Goal: Transaction & Acquisition: Purchase product/service

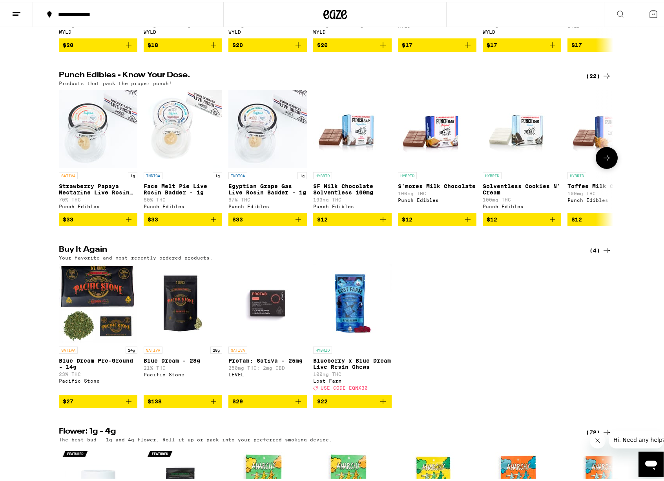
scroll to position [431, 0]
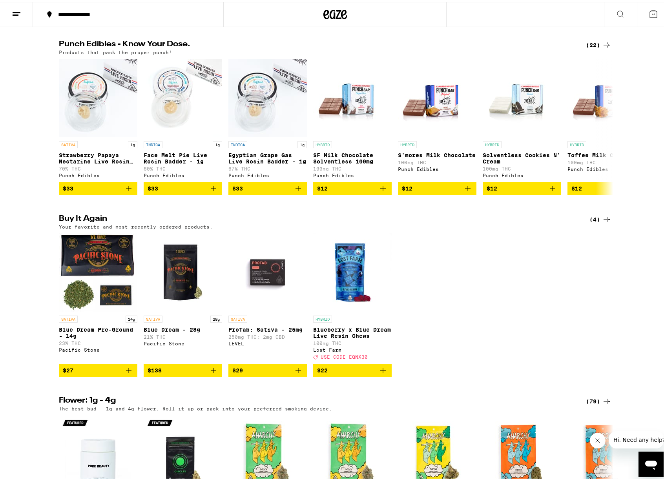
click at [125, 373] on icon "Add to bag" at bounding box center [128, 368] width 9 height 9
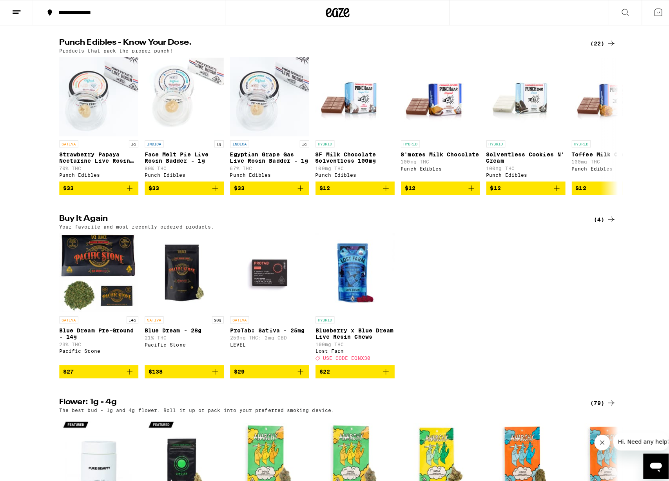
scroll to position [456, 0]
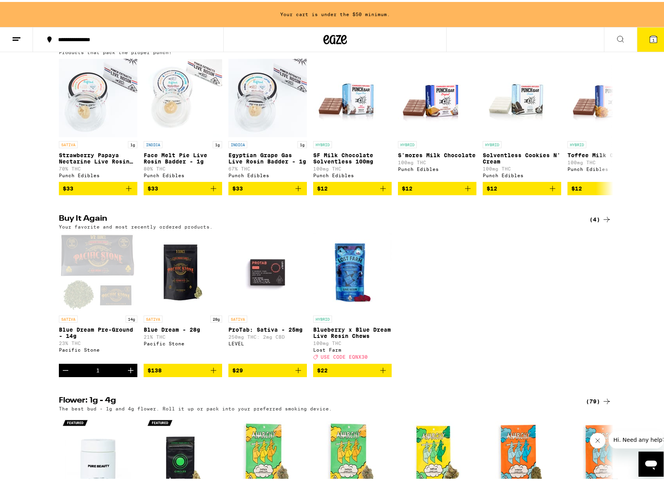
click at [650, 36] on icon at bounding box center [652, 37] width 7 height 7
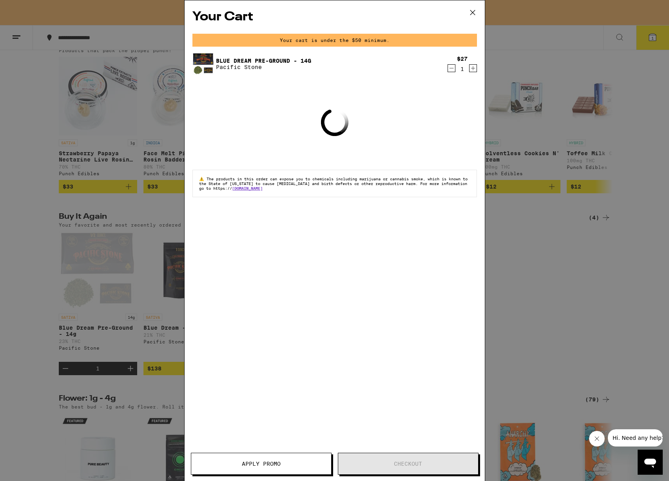
click at [474, 67] on icon "Increment" at bounding box center [473, 68] width 7 height 9
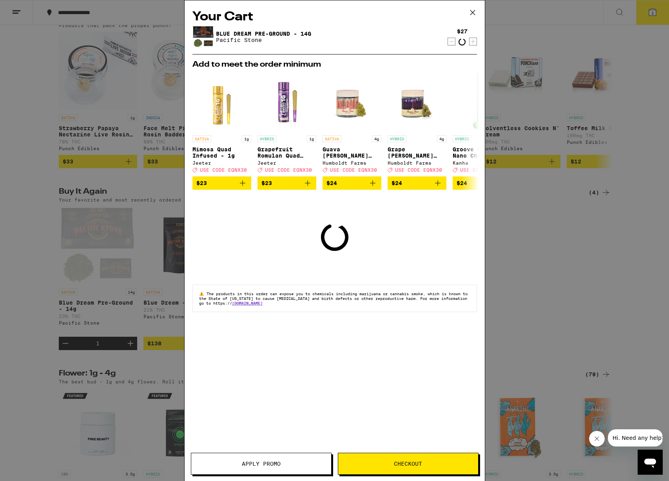
scroll to position [431, 0]
